Goal: Navigation & Orientation: Understand site structure

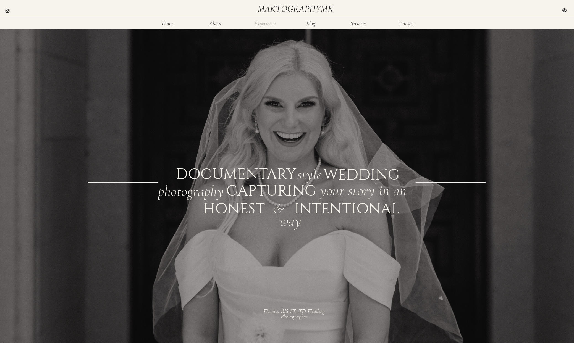
click at [261, 24] on nav "Experience" at bounding box center [265, 23] width 22 height 5
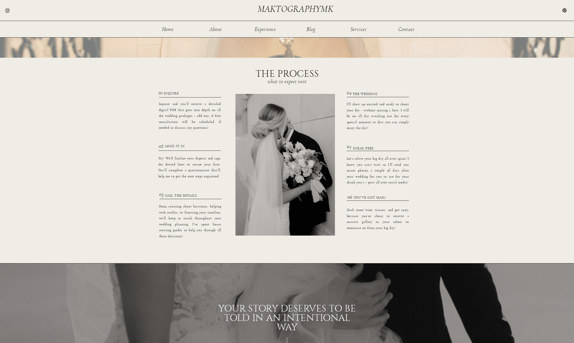
scroll to position [393, 0]
click at [358, 28] on nav "Services" at bounding box center [359, 29] width 18 height 5
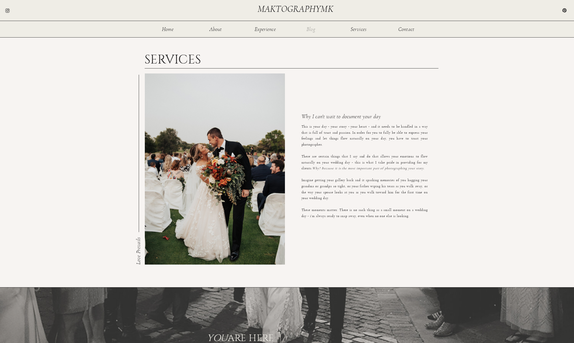
click at [315, 30] on nav "Blog" at bounding box center [311, 29] width 18 height 5
